Goal: Check status

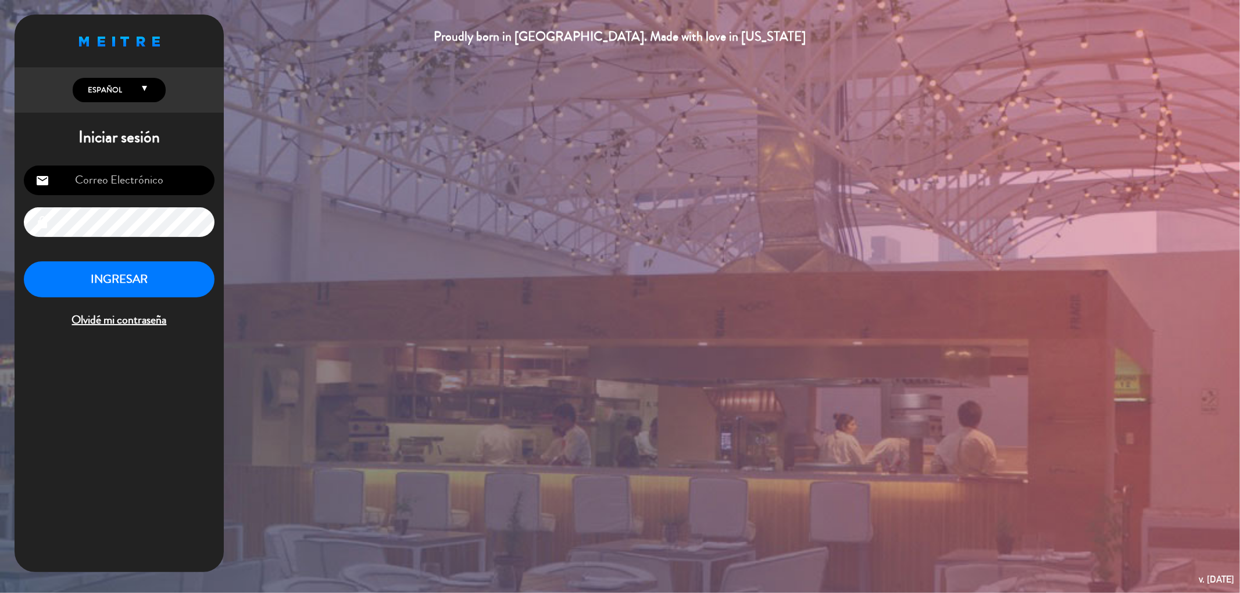
type input "[PERSON_NAME][EMAIL_ADDRESS][DOMAIN_NAME]"
click at [146, 277] on button "INGRESAR" at bounding box center [119, 280] width 191 height 37
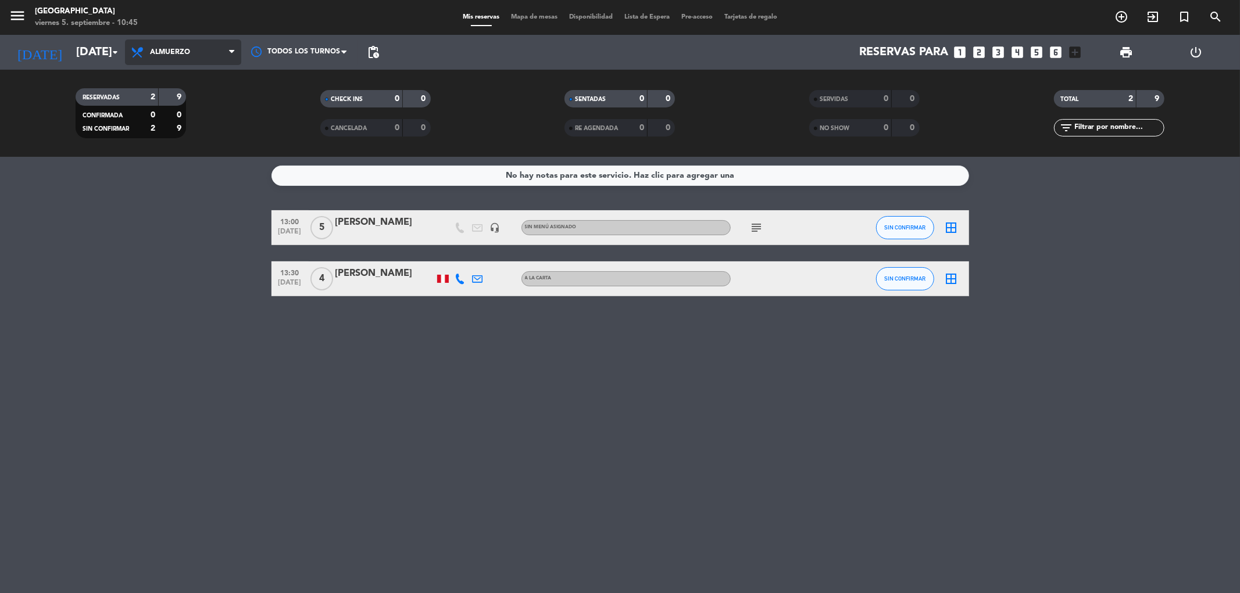
click at [160, 56] on span "Almuerzo" at bounding box center [183, 53] width 116 height 26
click at [149, 126] on div "menu [GEOGRAPHIC_DATA] [DATE] 5. septiembre - 10:45 Mis reservas Mapa de mesas …" at bounding box center [620, 78] width 1240 height 157
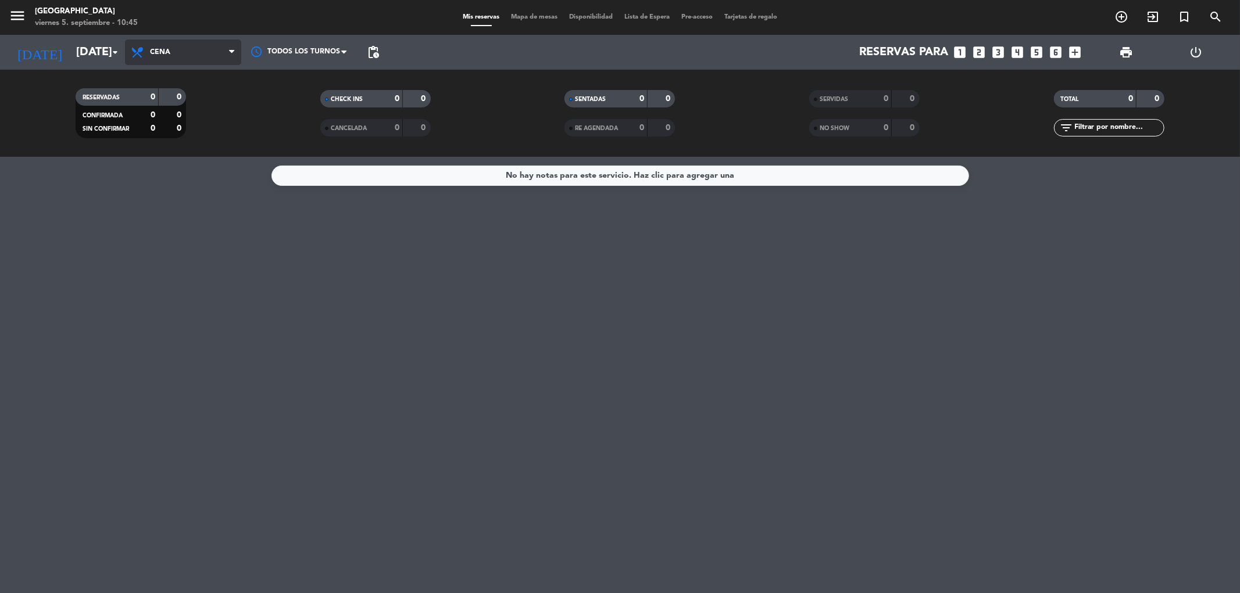
click at [176, 58] on span "Cena" at bounding box center [183, 53] width 116 height 26
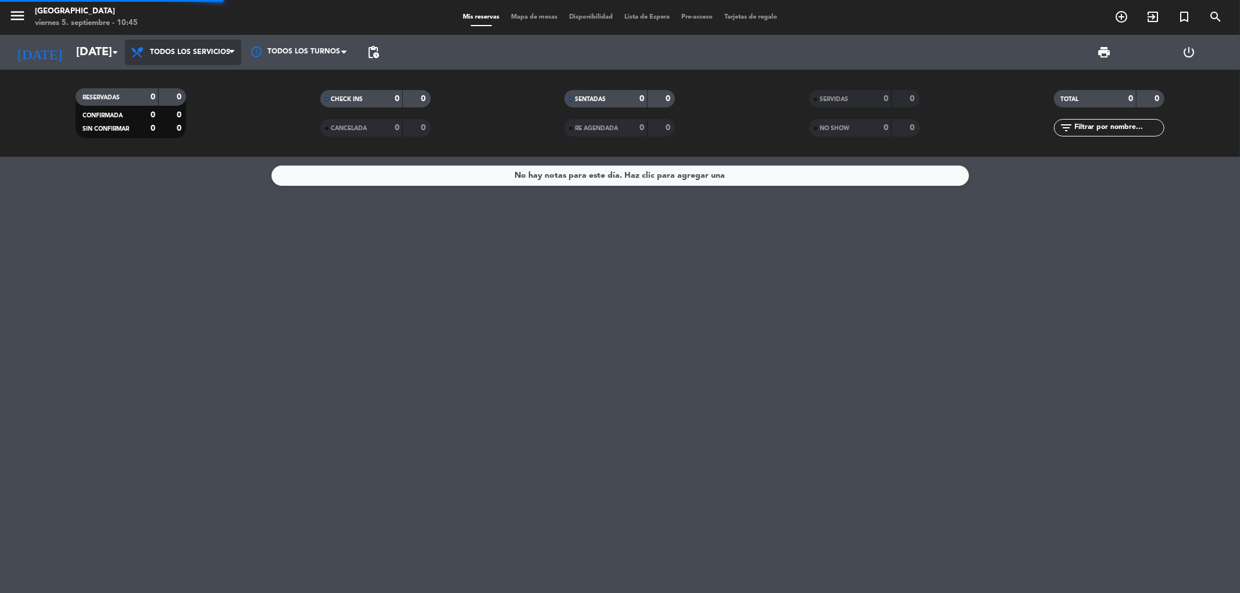
click at [155, 83] on div "menu [GEOGRAPHIC_DATA] [DATE] 5. septiembre - 10:45 Mis reservas Mapa de mesas …" at bounding box center [620, 78] width 1240 height 157
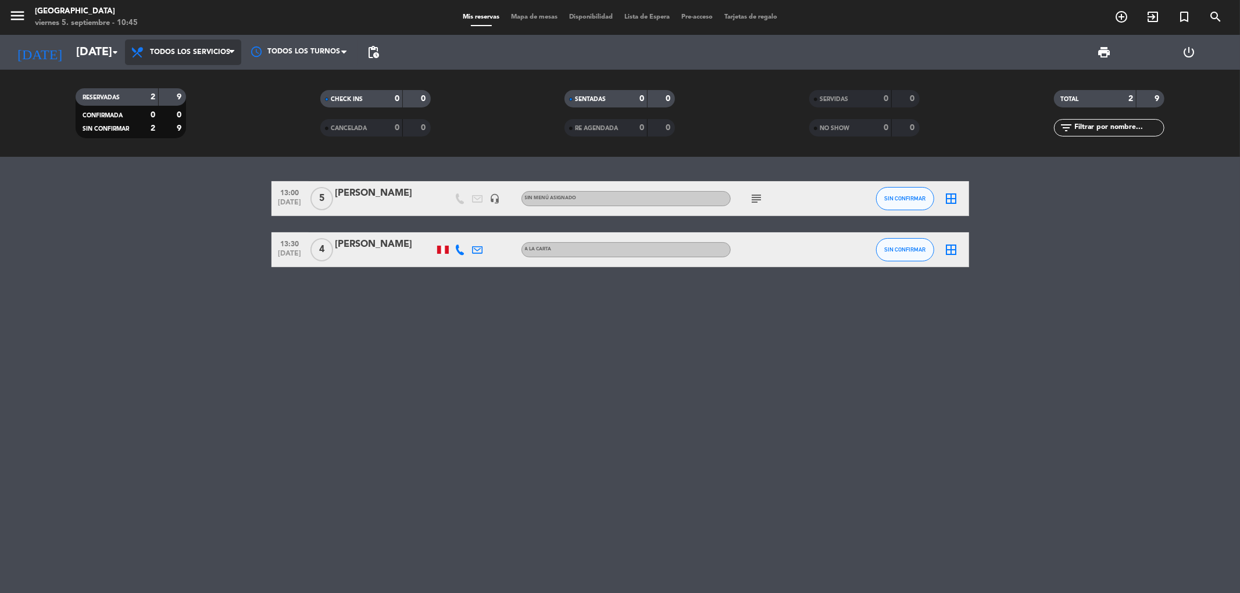
click at [173, 51] on span "Todos los servicios" at bounding box center [190, 52] width 80 height 8
click at [171, 122] on div "menu [GEOGRAPHIC_DATA] [DATE] 5. septiembre - 10:45 Mis reservas Mapa de mesas …" at bounding box center [620, 78] width 1240 height 157
